Goal: Transaction & Acquisition: Purchase product/service

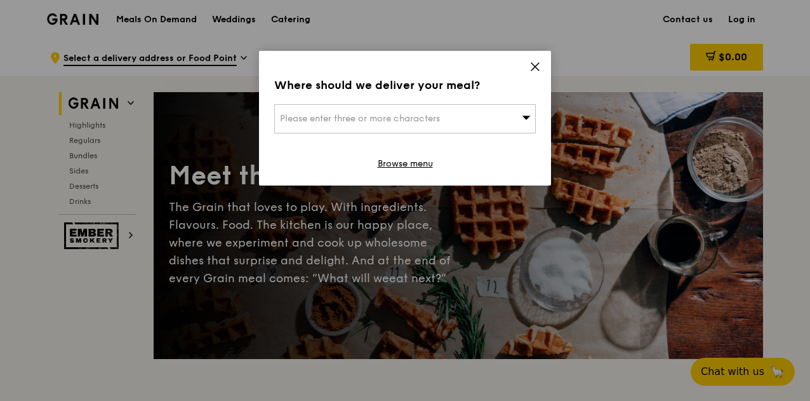
click at [544, 63] on div "Where should we deliver your meal? Please enter three or more characters Browse…" at bounding box center [405, 118] width 292 height 135
click at [540, 65] on icon at bounding box center [535, 66] width 11 height 11
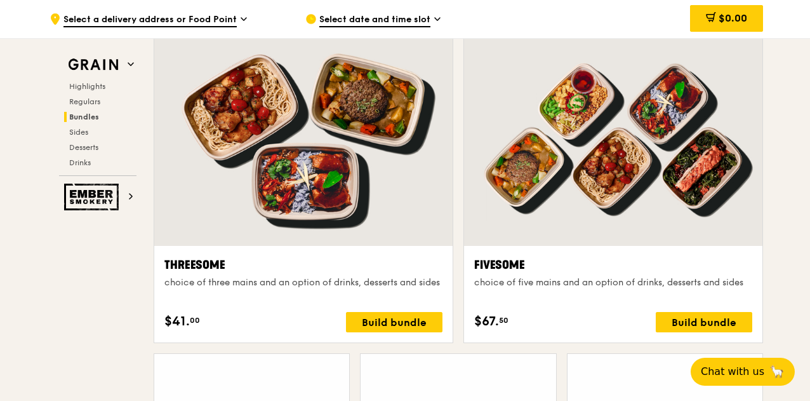
scroll to position [2210, 0]
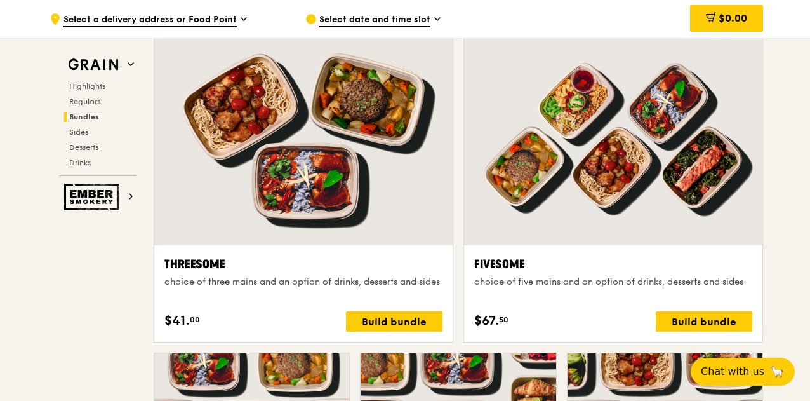
click at [347, 12] on div "Select date and time slot" at bounding box center [423, 19] width 236 height 38
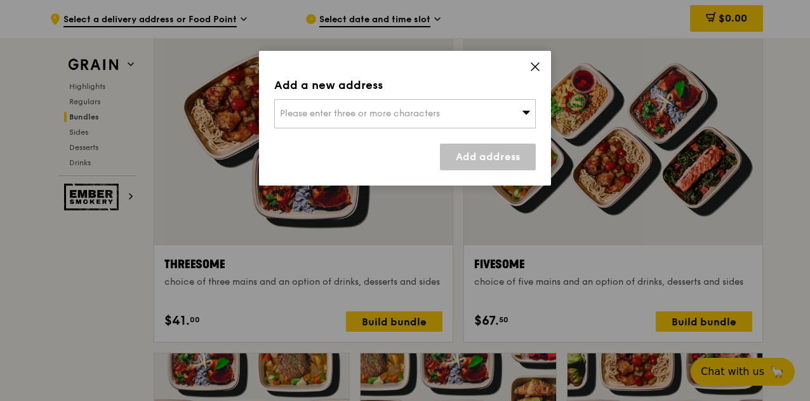
click at [460, 111] on div "Please enter three or more characters" at bounding box center [405, 113] width 262 height 29
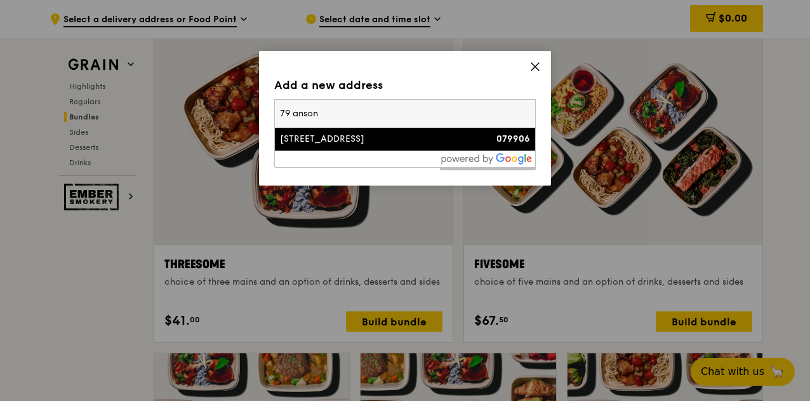
type input "79 anson"
click at [338, 142] on div "[STREET_ADDRESS]" at bounding box center [374, 139] width 188 height 13
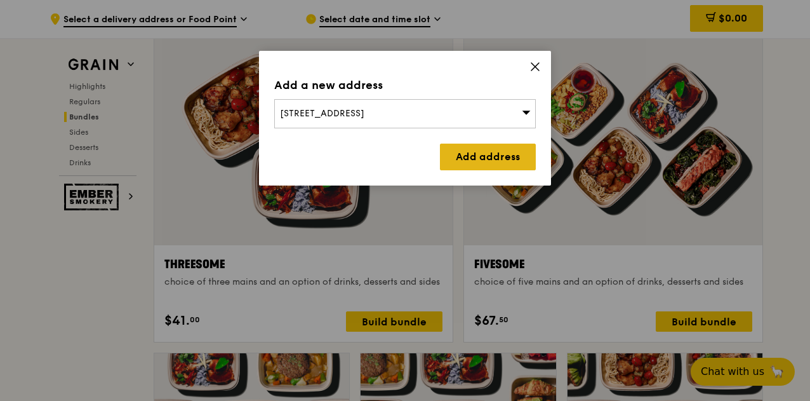
click at [446, 151] on link "Add address" at bounding box center [488, 157] width 96 height 27
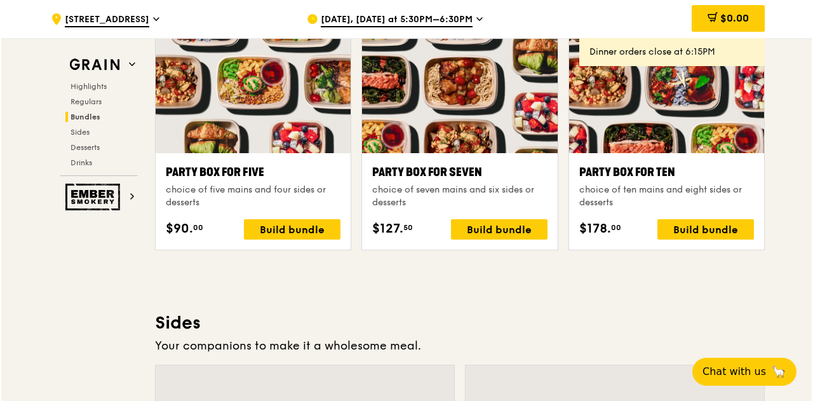
scroll to position [2556, 0]
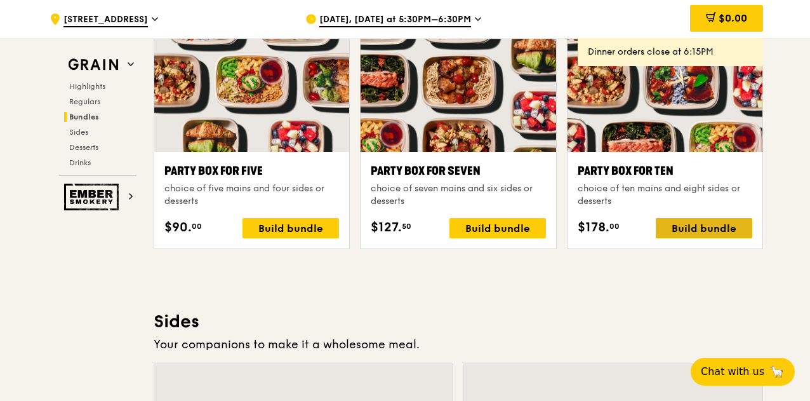
click at [672, 227] on div "Build bundle" at bounding box center [704, 228] width 97 height 20
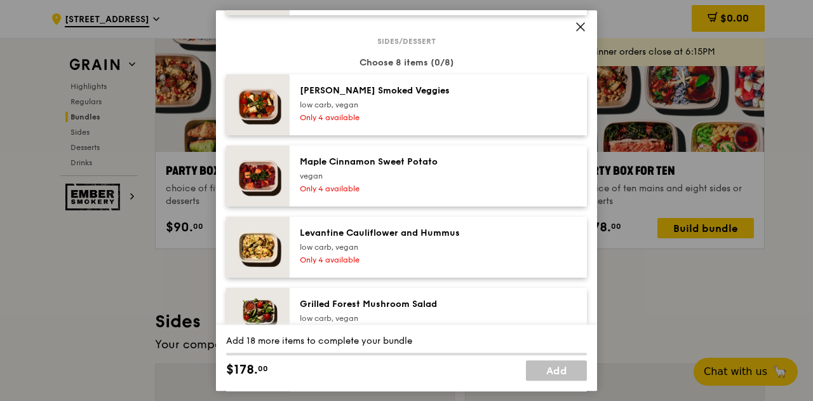
scroll to position [735, 0]
click at [417, 111] on div "low carb, vegan" at bounding box center [414, 105] width 228 height 10
click at [389, 194] on div "Only 4 available" at bounding box center [414, 189] width 228 height 10
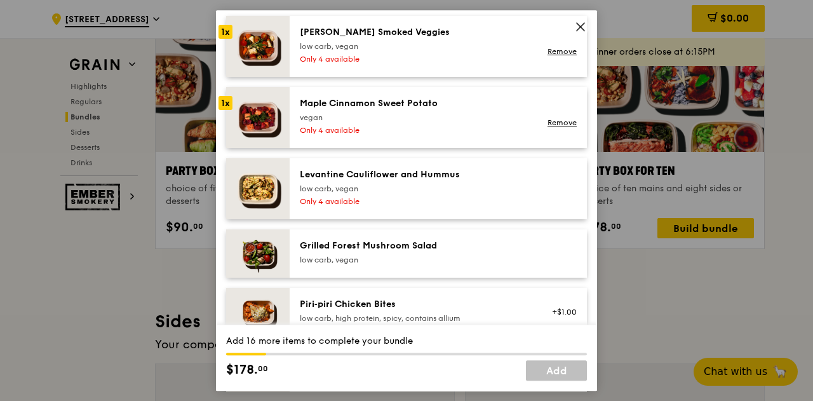
scroll to position [795, 0]
click at [399, 206] on div "Only 4 available" at bounding box center [414, 201] width 228 height 10
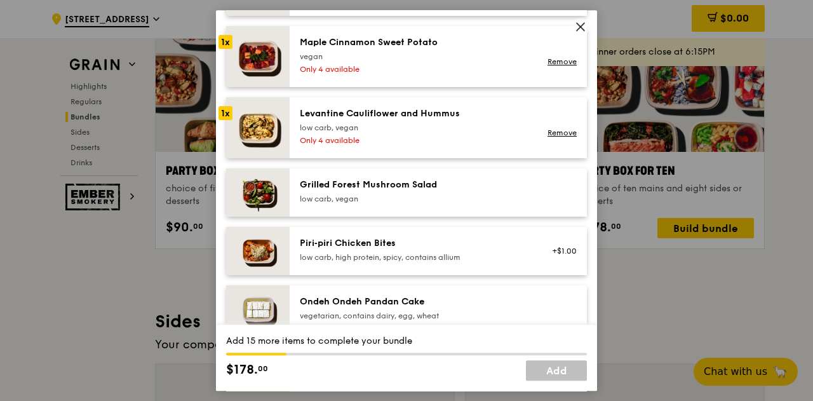
click at [399, 204] on div "low carb, vegan" at bounding box center [414, 199] width 228 height 10
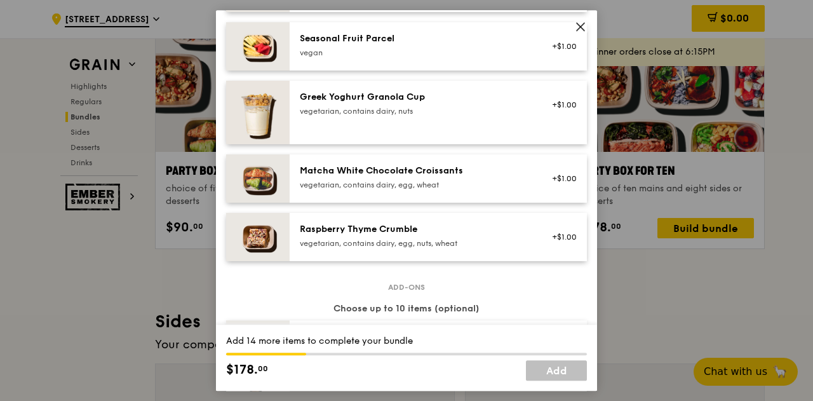
scroll to position [1178, 0]
click at [453, 132] on div "Greek Yoghurt Granola Cup vegetarian, contains dairy, nuts +$1.00" at bounding box center [438, 111] width 277 height 43
click at [457, 116] on div "vegetarian, contains dairy, nuts" at bounding box center [414, 110] width 228 height 10
click at [448, 177] on div "Matcha White Chocolate Croissants" at bounding box center [414, 170] width 228 height 13
click at [429, 189] on div "vegetarian, contains dairy, egg, wheat" at bounding box center [414, 184] width 228 height 10
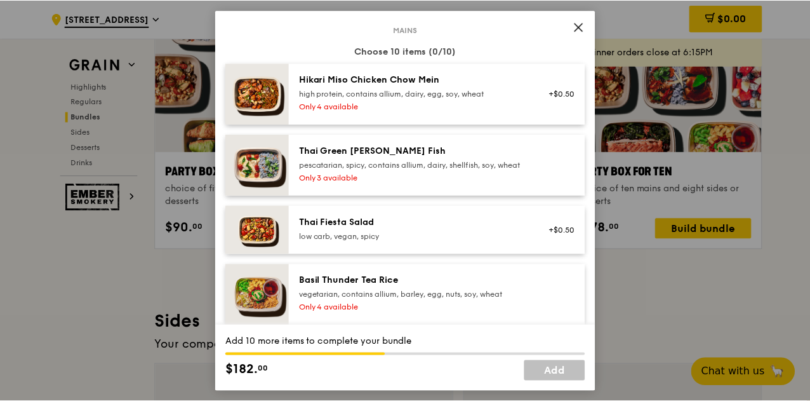
scroll to position [70, 0]
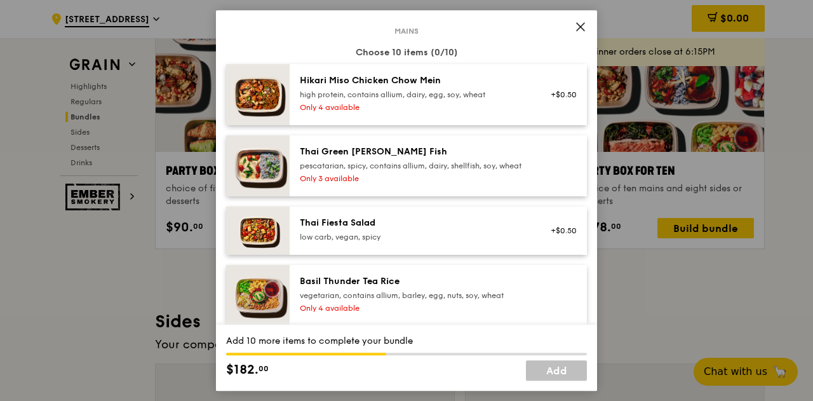
click at [399, 121] on div "Hikari Miso Chicken Chow Mein high protein, contains allium, dairy, egg, soy, w…" at bounding box center [438, 94] width 297 height 61
click at [584, 21] on icon at bounding box center [580, 26] width 11 height 11
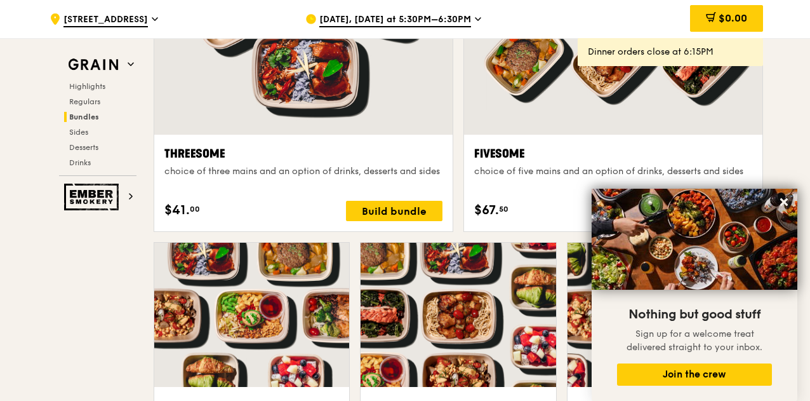
scroll to position [2584, 0]
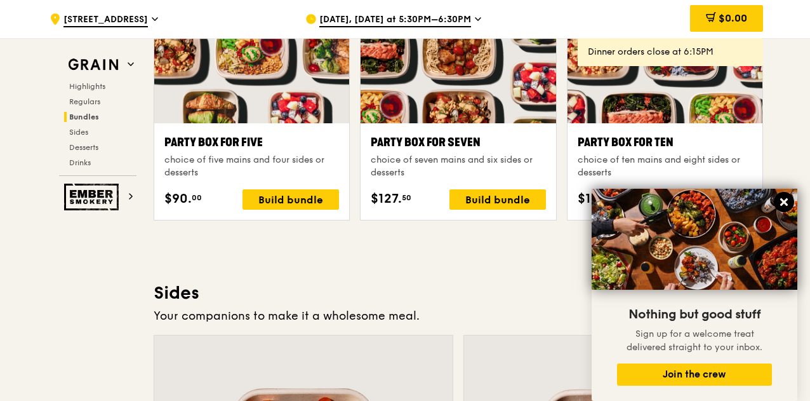
click at [787, 199] on icon at bounding box center [785, 202] width 8 height 8
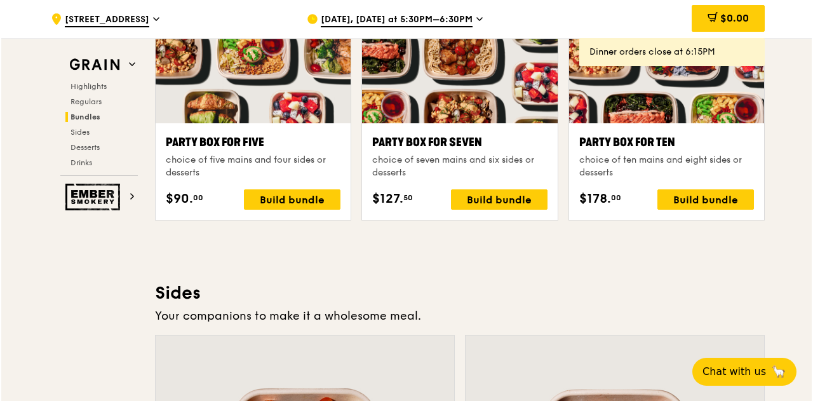
scroll to position [2434, 0]
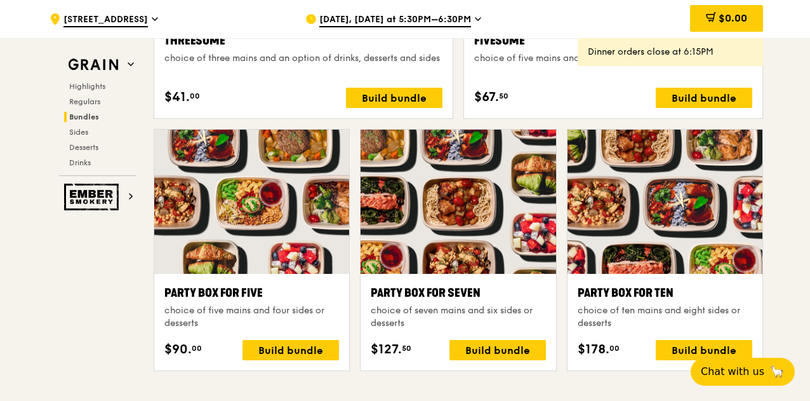
click at [680, 218] on div at bounding box center [665, 202] width 195 height 144
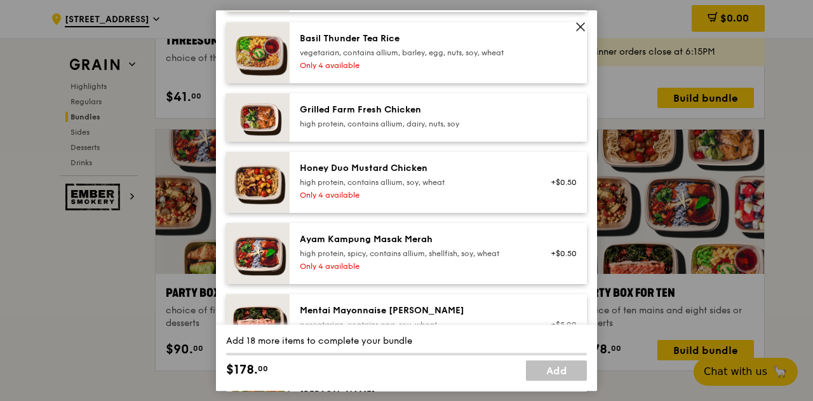
scroll to position [519, 0]
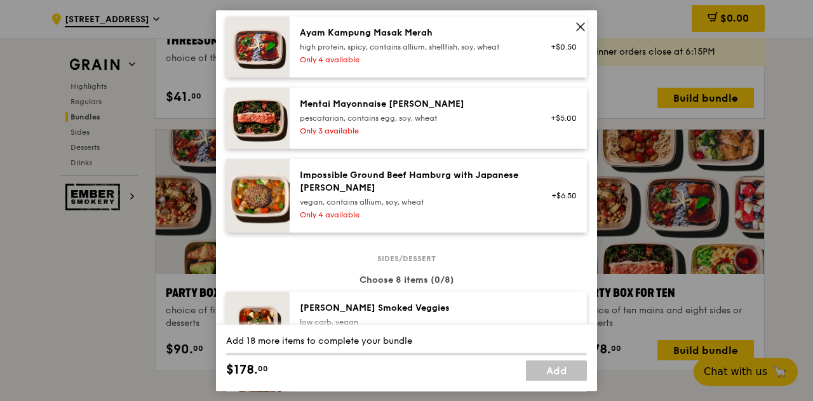
click at [410, 194] on div "Impossible Ground Beef Hamburg with Japanese [PERSON_NAME]" at bounding box center [414, 181] width 228 height 25
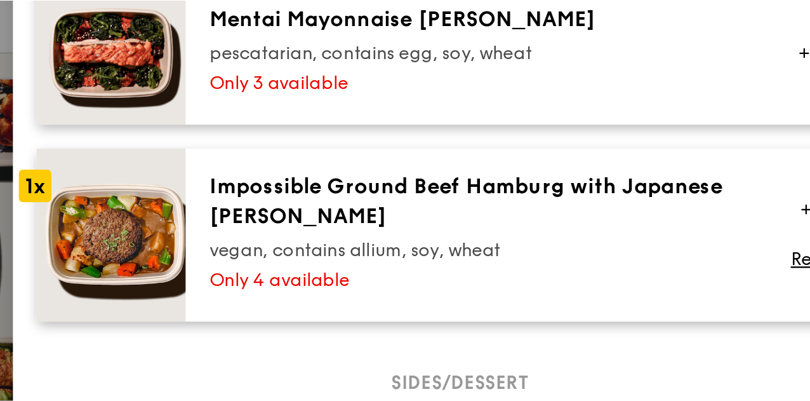
scroll to position [2434, 0]
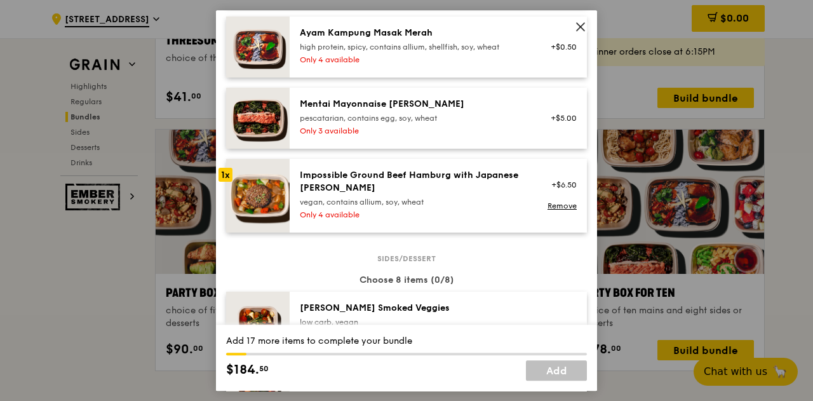
click at [586, 22] on icon at bounding box center [580, 26] width 11 height 11
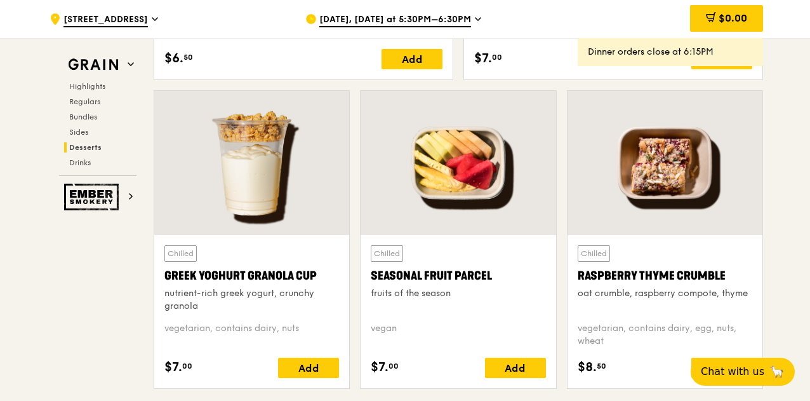
scroll to position [3979, 0]
